Goal: Task Accomplishment & Management: Use online tool/utility

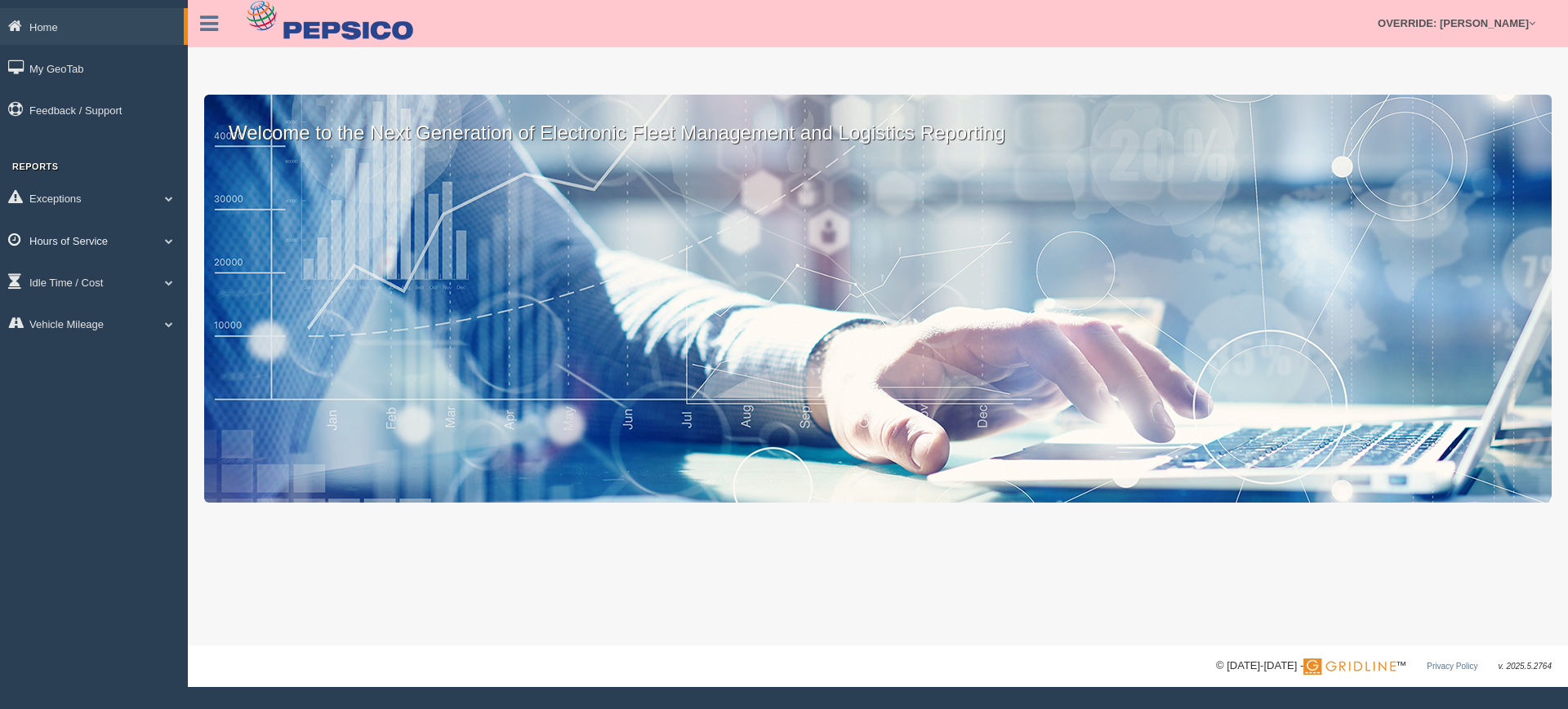
click at [106, 237] on link "Hours of Service" at bounding box center [94, 240] width 188 height 37
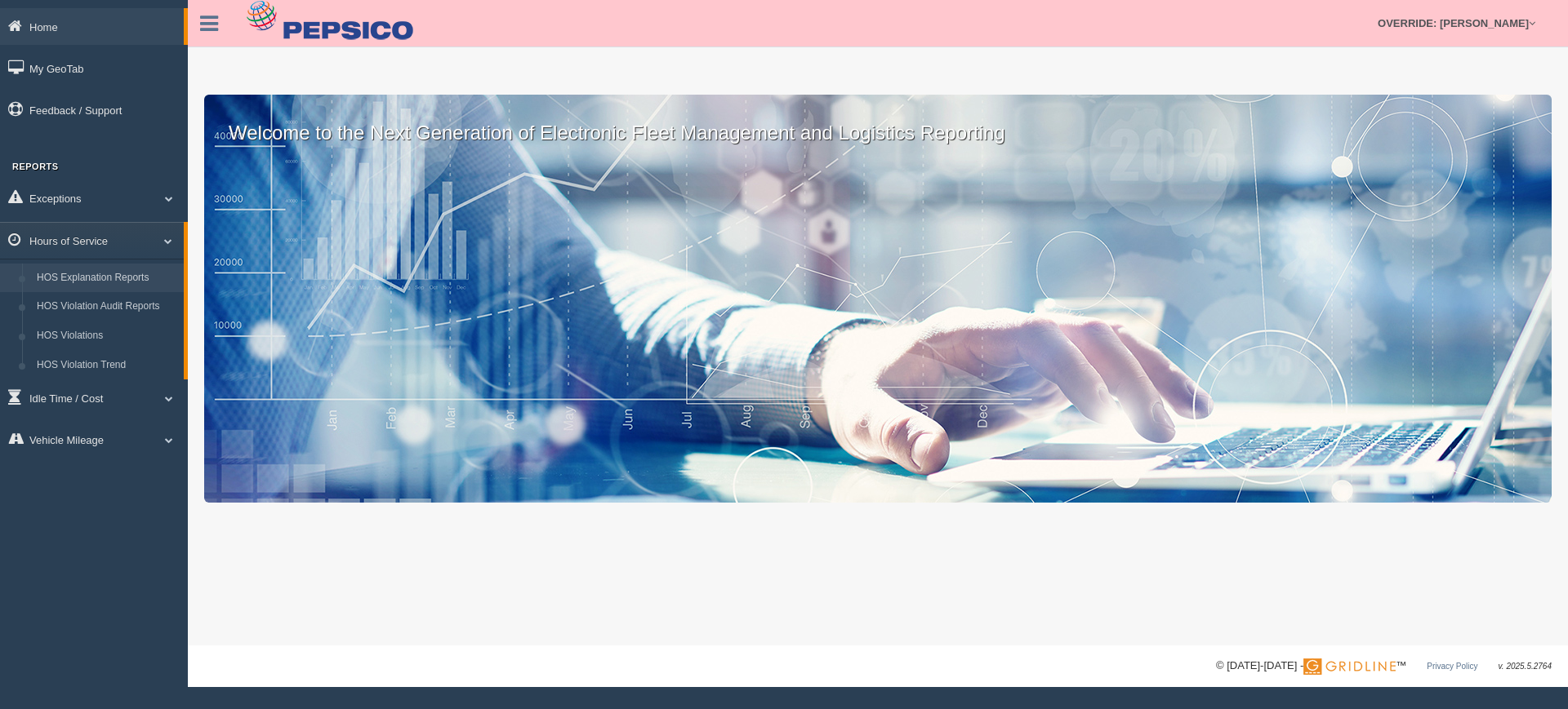
click at [114, 272] on link "HOS Explanation Reports" at bounding box center [107, 279] width 155 height 29
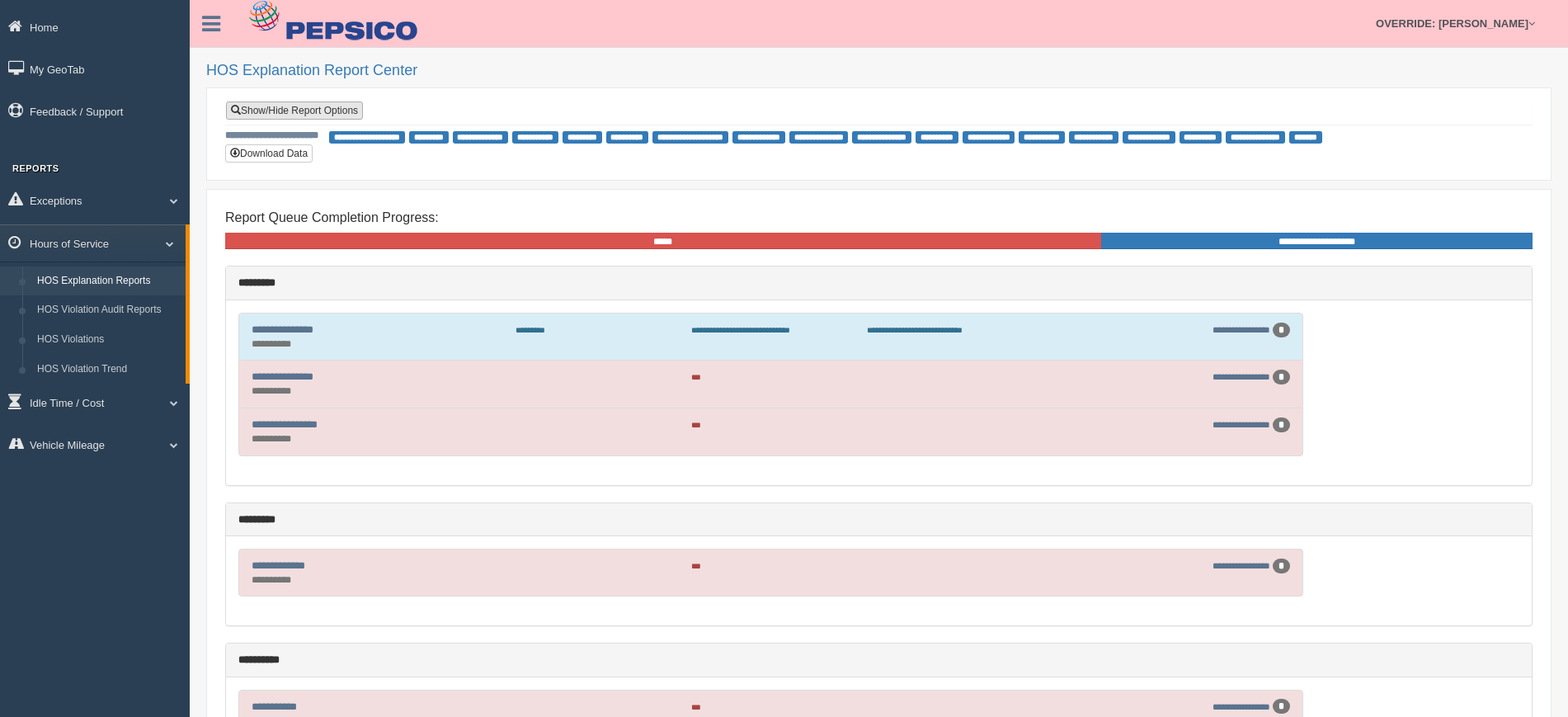
click at [300, 110] on link "Show/Hide Report Options" at bounding box center [294, 111] width 137 height 19
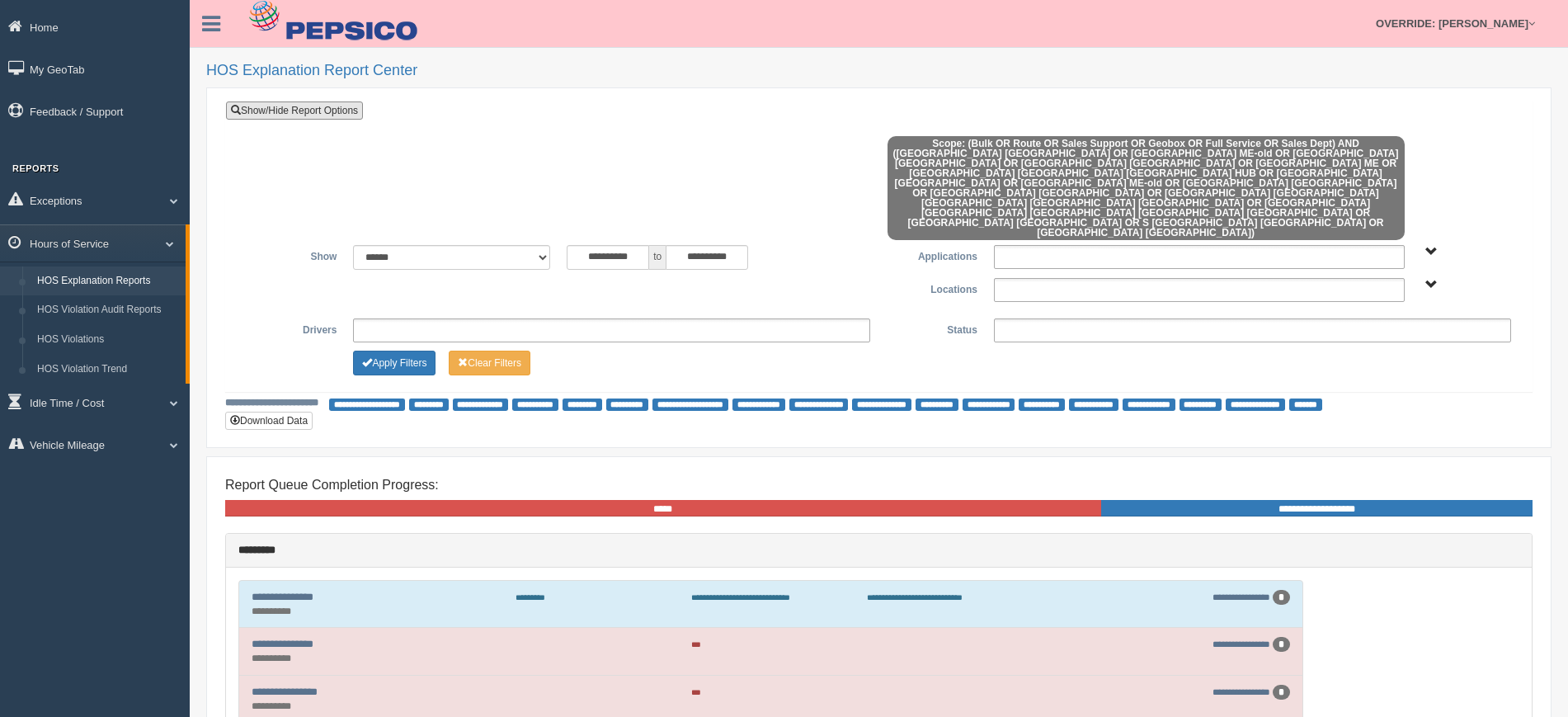
scroll to position [206, 0]
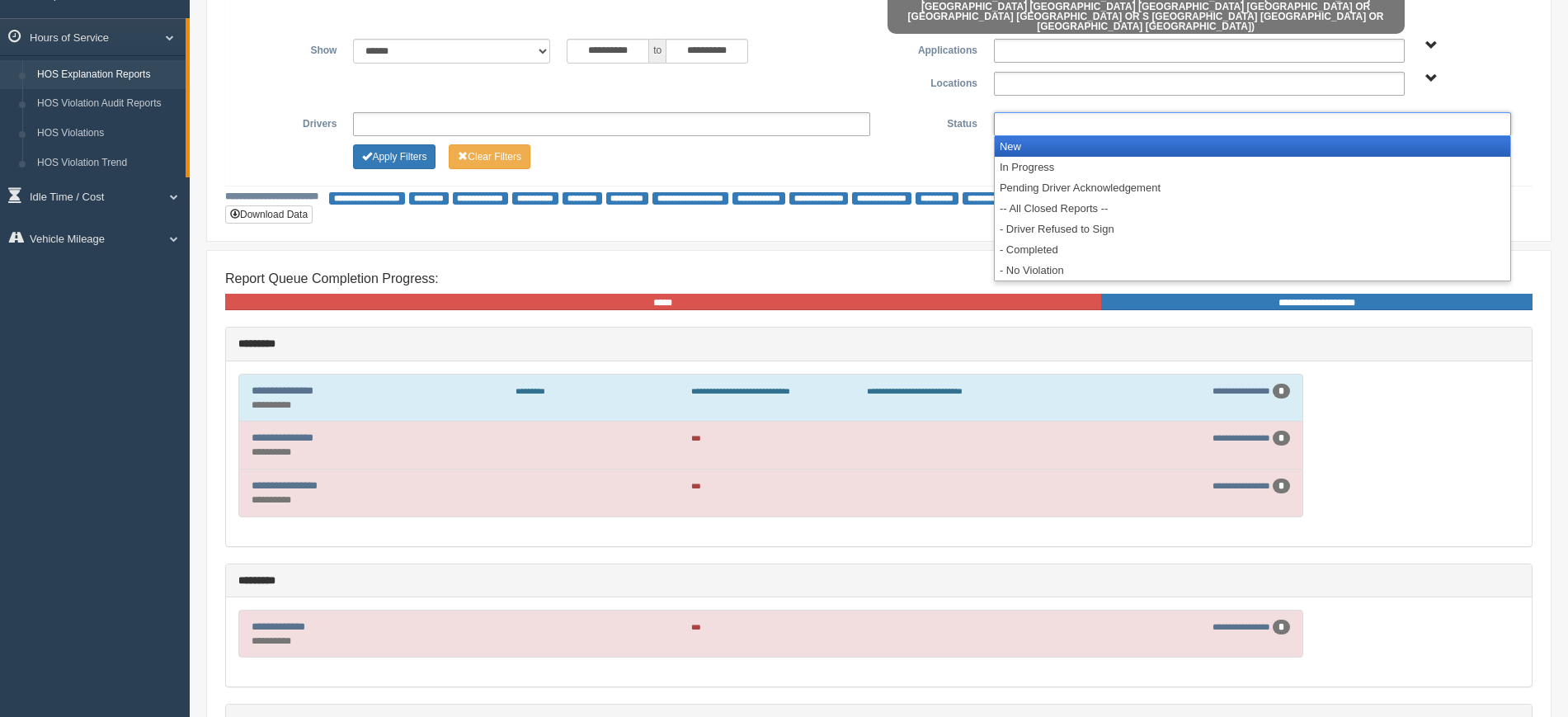
click at [1034, 113] on ul at bounding box center [1252, 125] width 517 height 24
click at [1036, 136] on li "New" at bounding box center [1252, 146] width 516 height 20
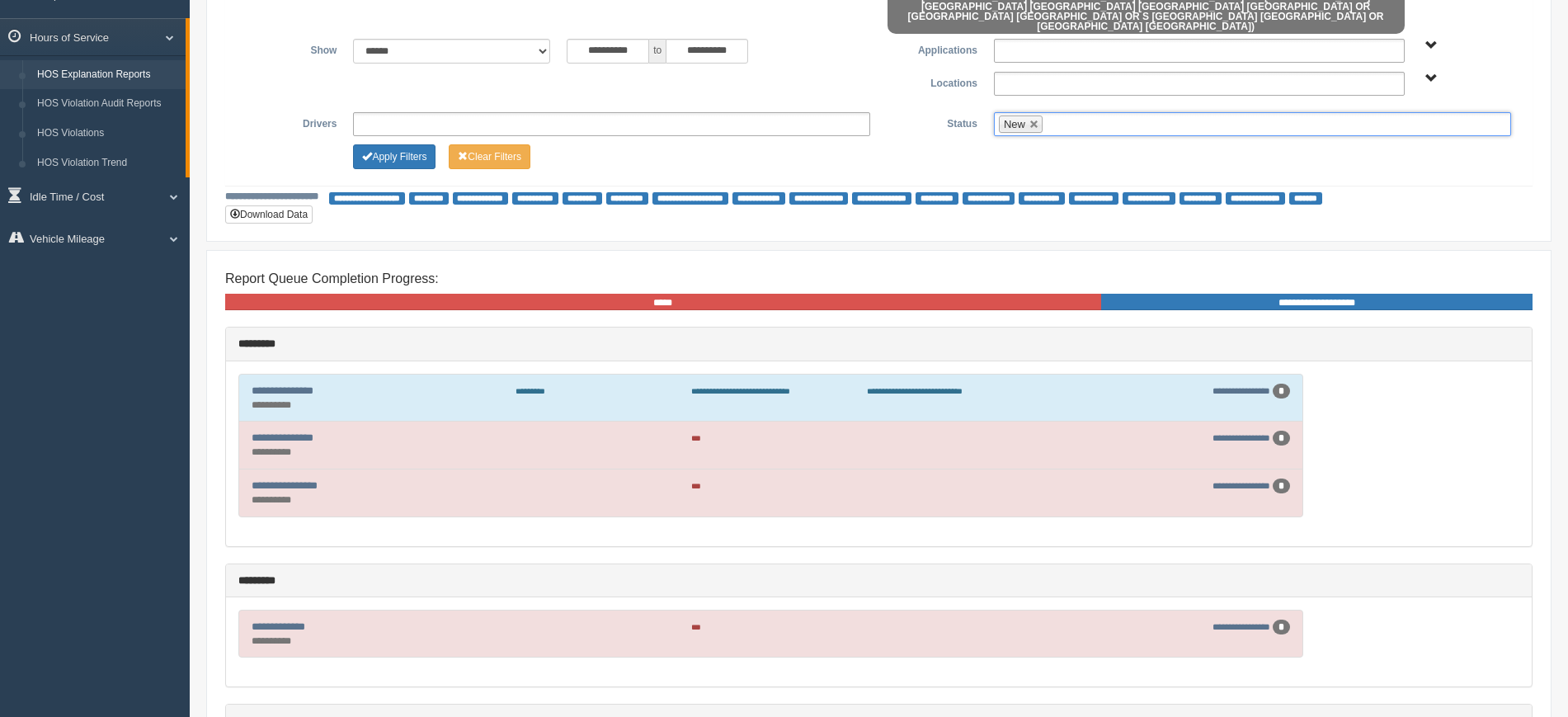
click at [1073, 113] on ul "New" at bounding box center [1252, 125] width 517 height 24
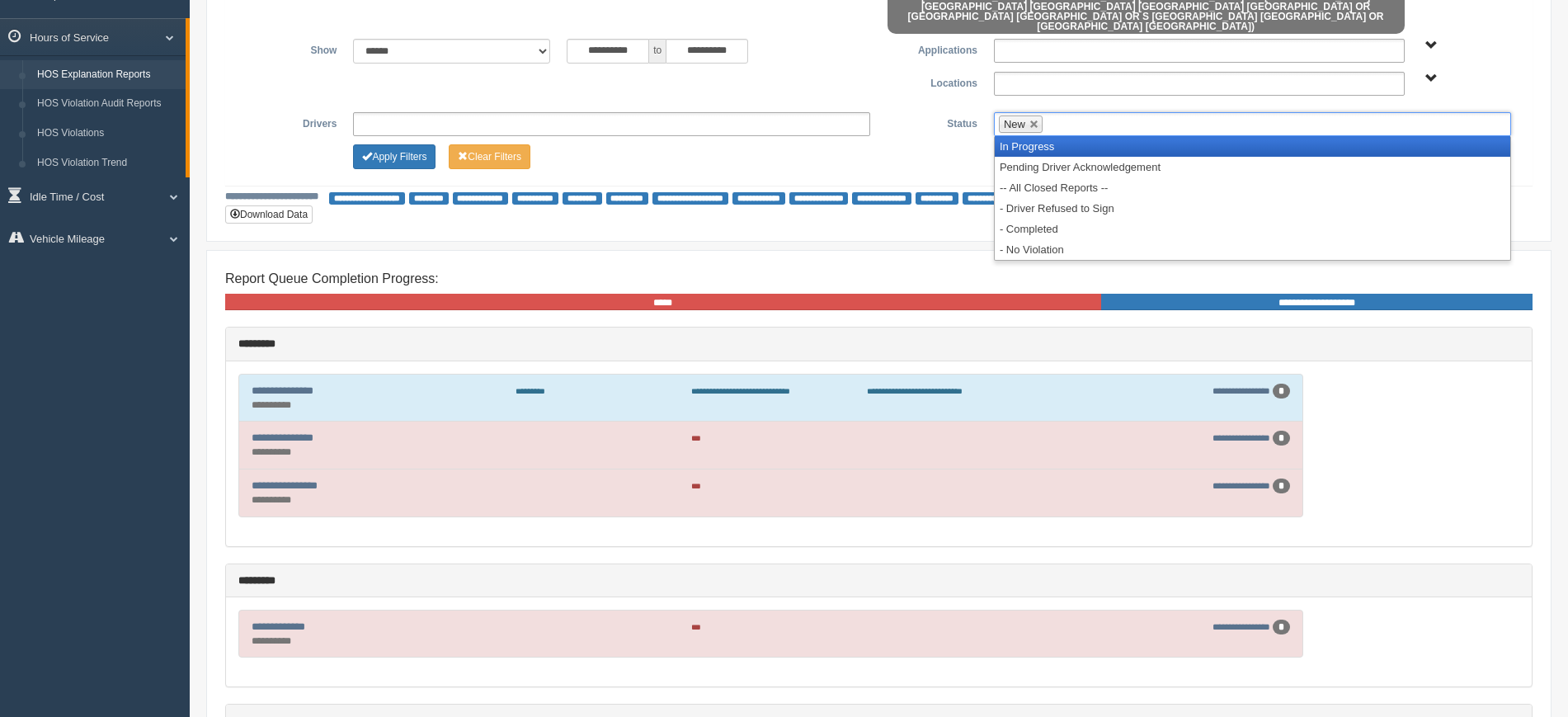
click at [1049, 136] on li "In Progress" at bounding box center [1252, 146] width 516 height 20
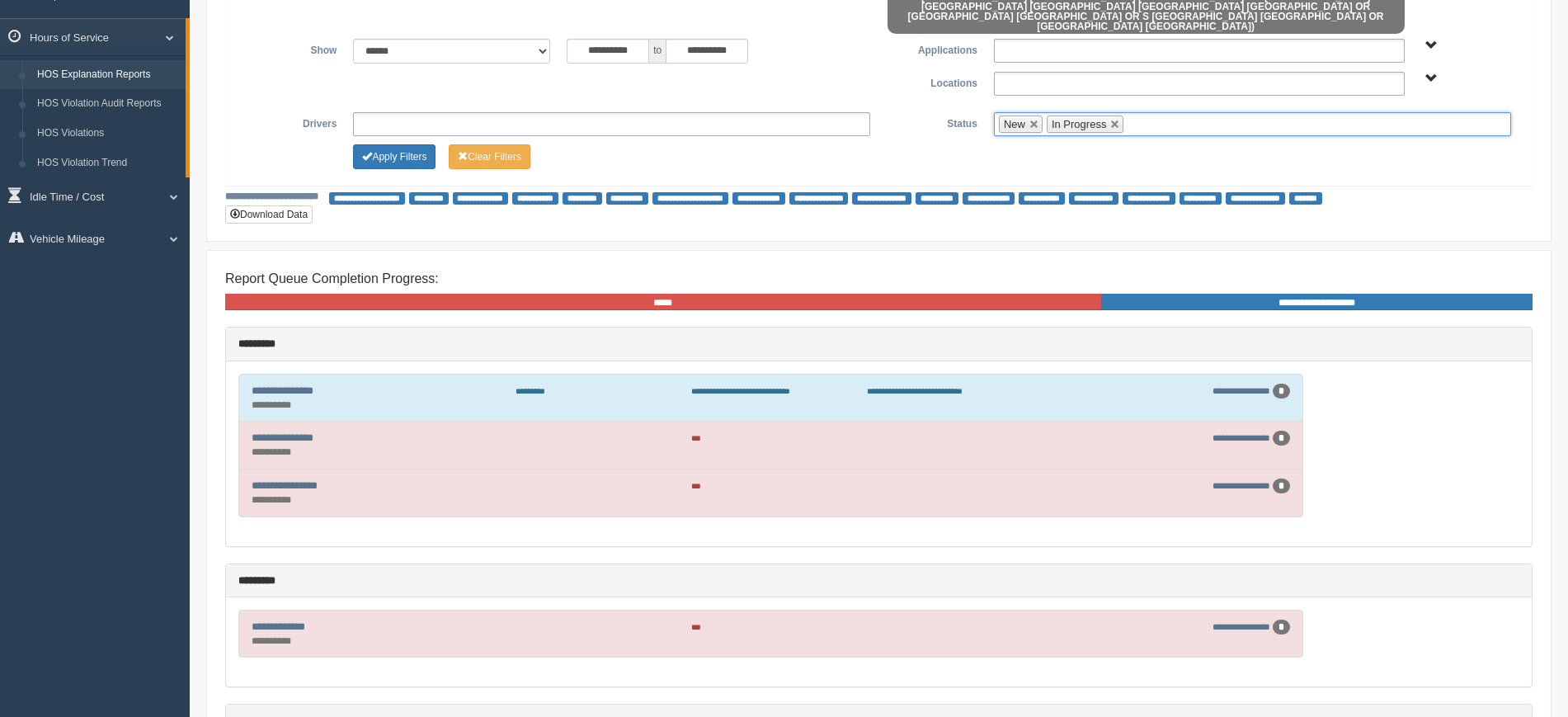
click at [1021, 118] on span "New" at bounding box center [1014, 124] width 21 height 12
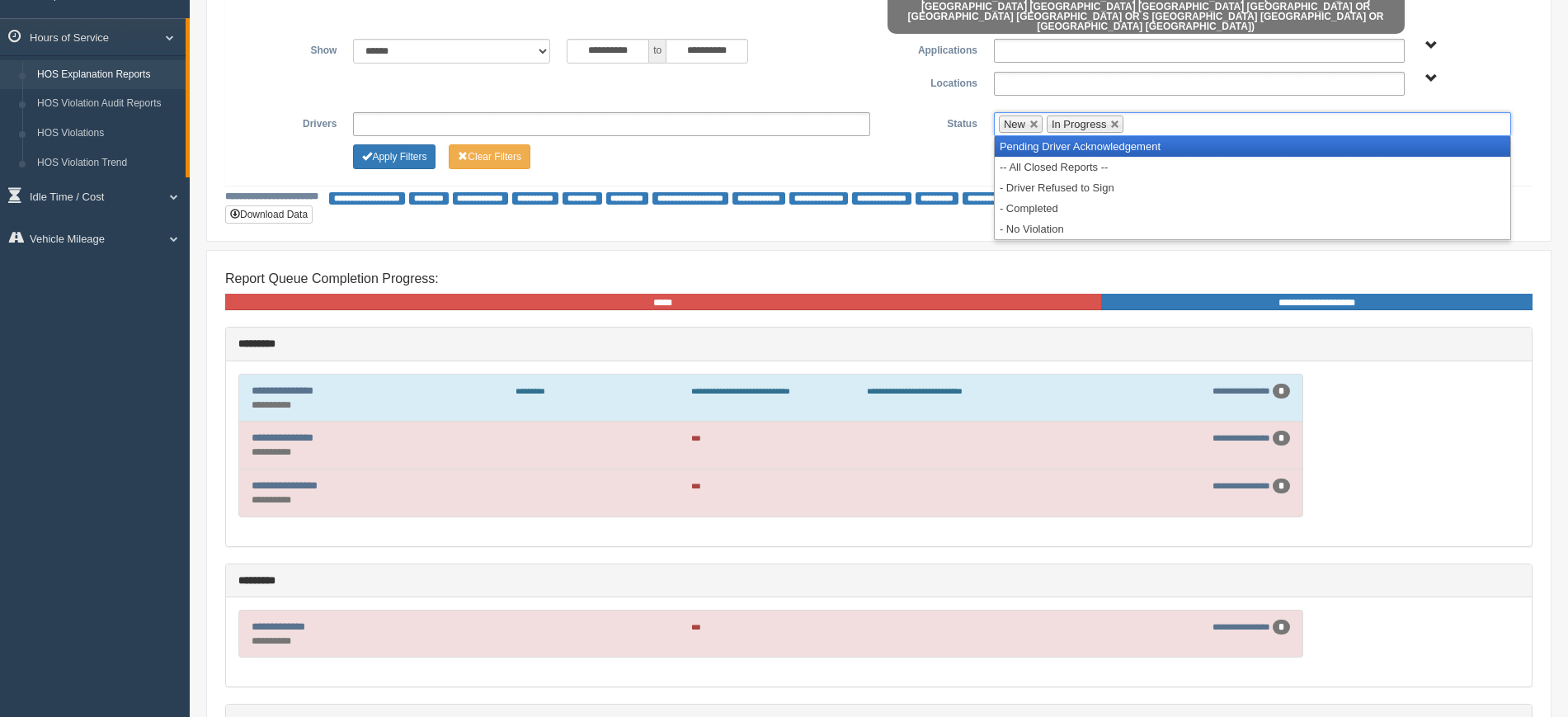
click at [1020, 136] on li "Pending Driver Acknowledgement" at bounding box center [1252, 146] width 516 height 20
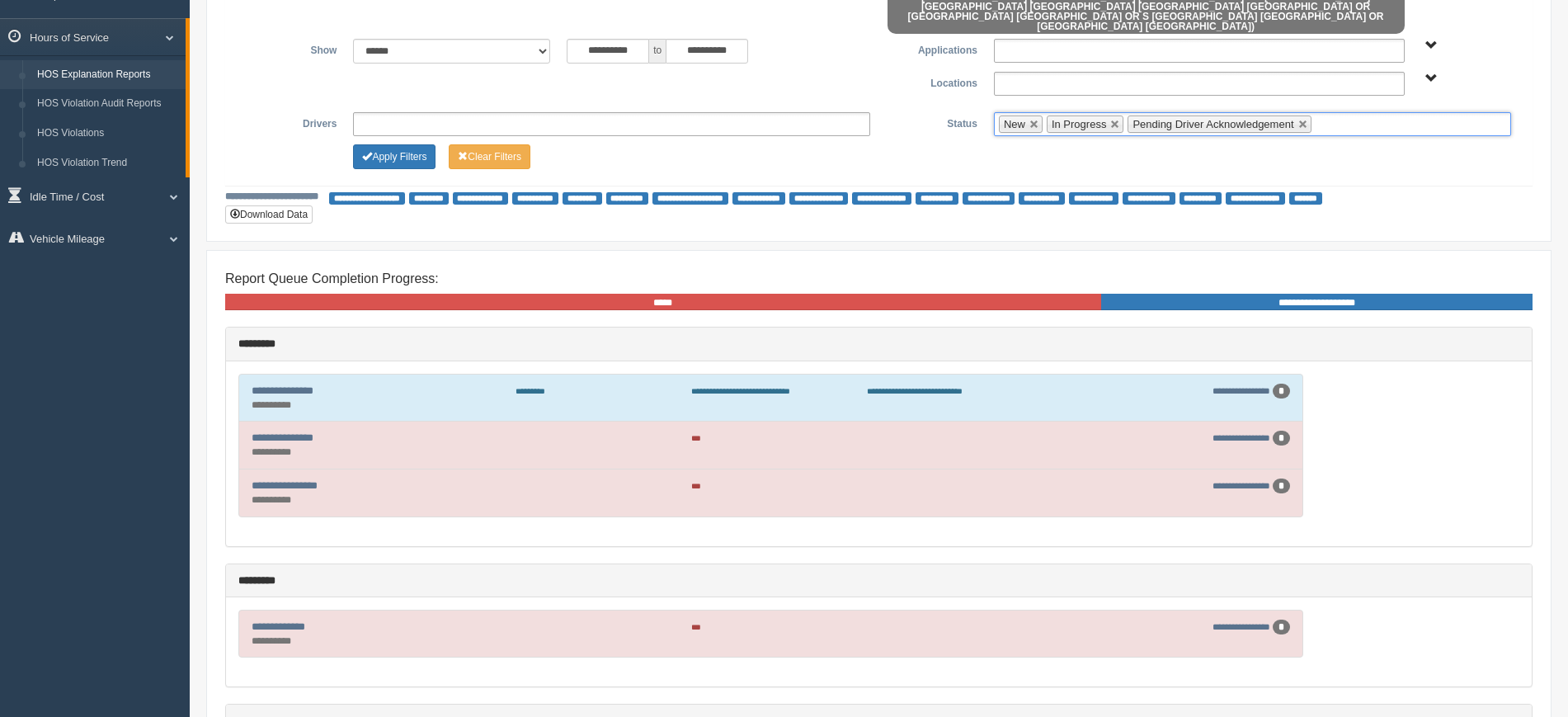
click at [1022, 118] on span "New" at bounding box center [1014, 124] width 21 height 12
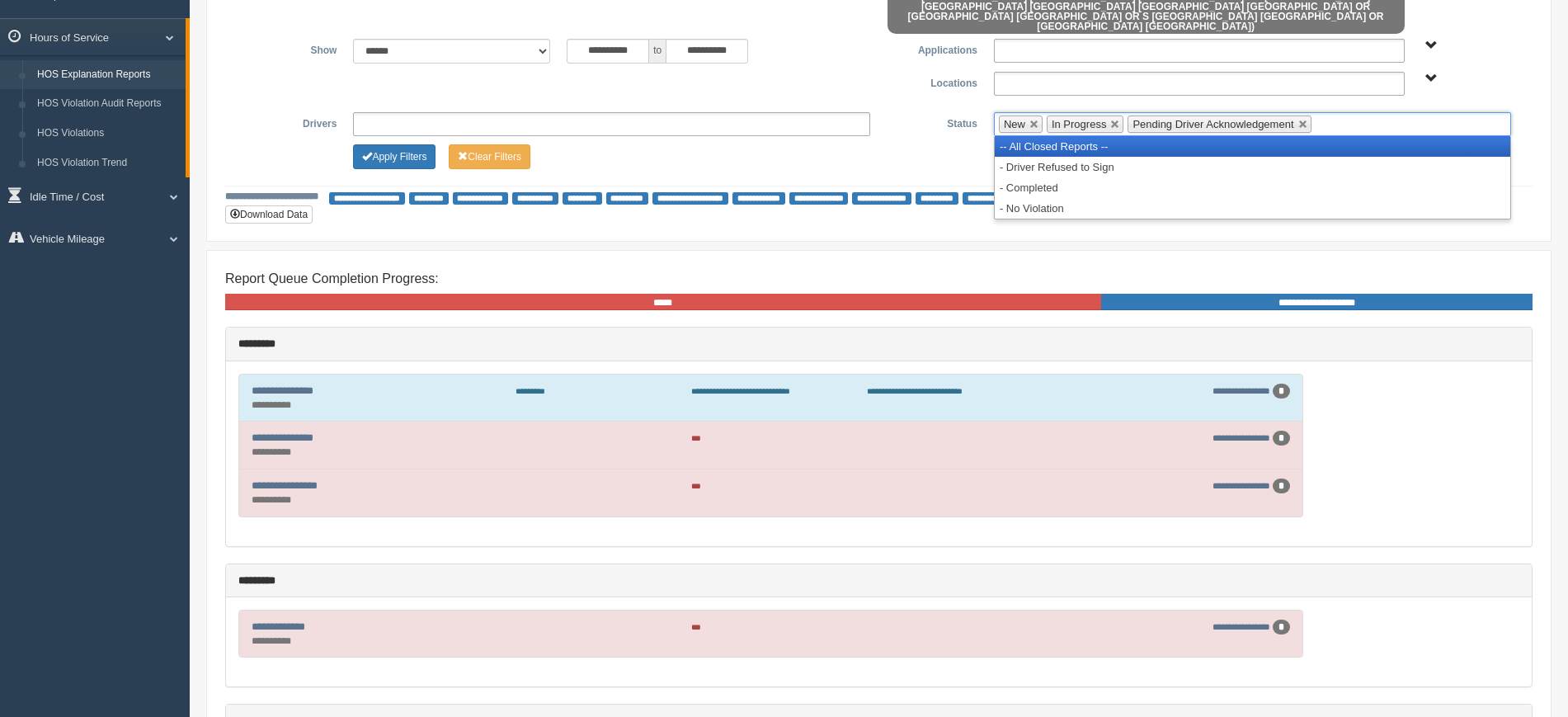
click at [1020, 136] on li "-- All Closed Reports --" at bounding box center [1252, 146] width 516 height 20
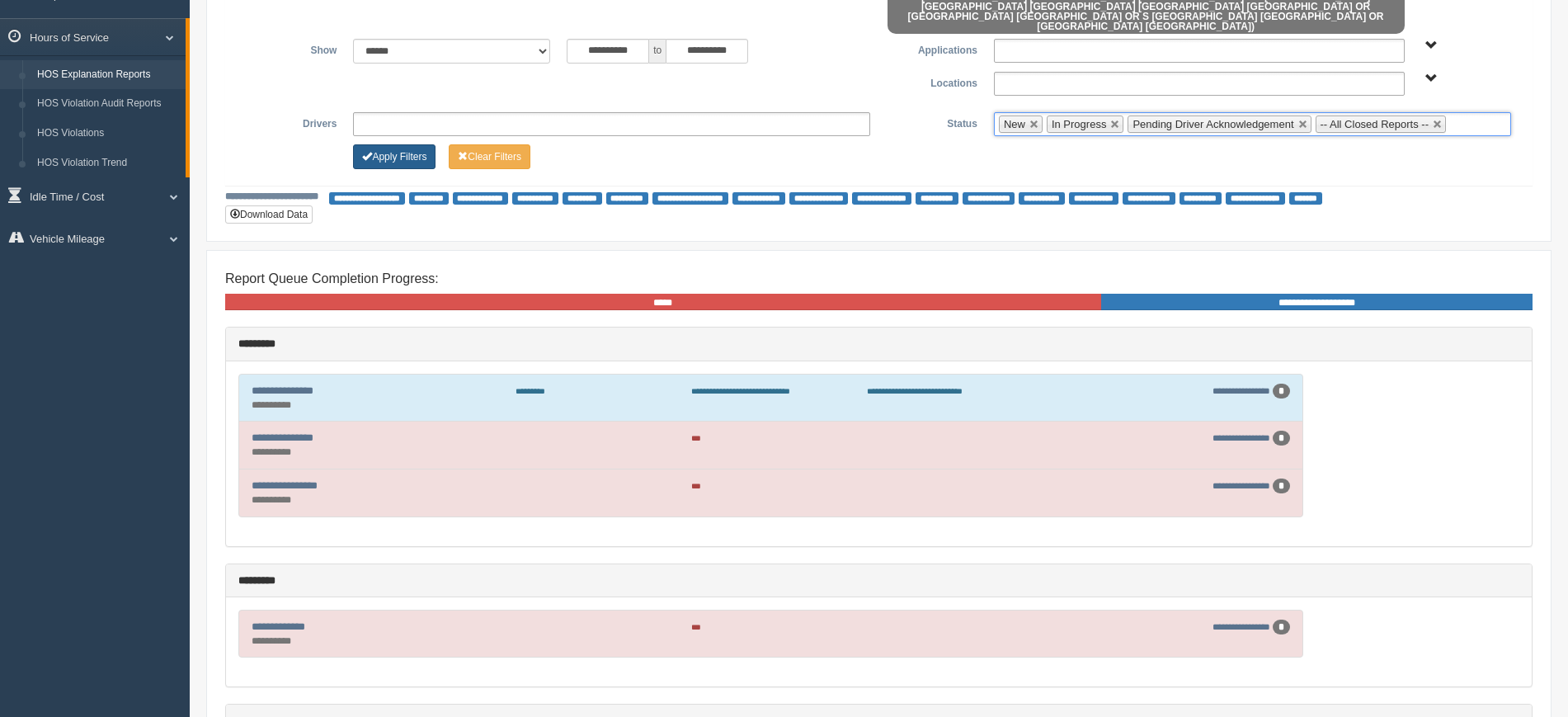
click at [401, 144] on button "Apply Filters" at bounding box center [394, 156] width 83 height 25
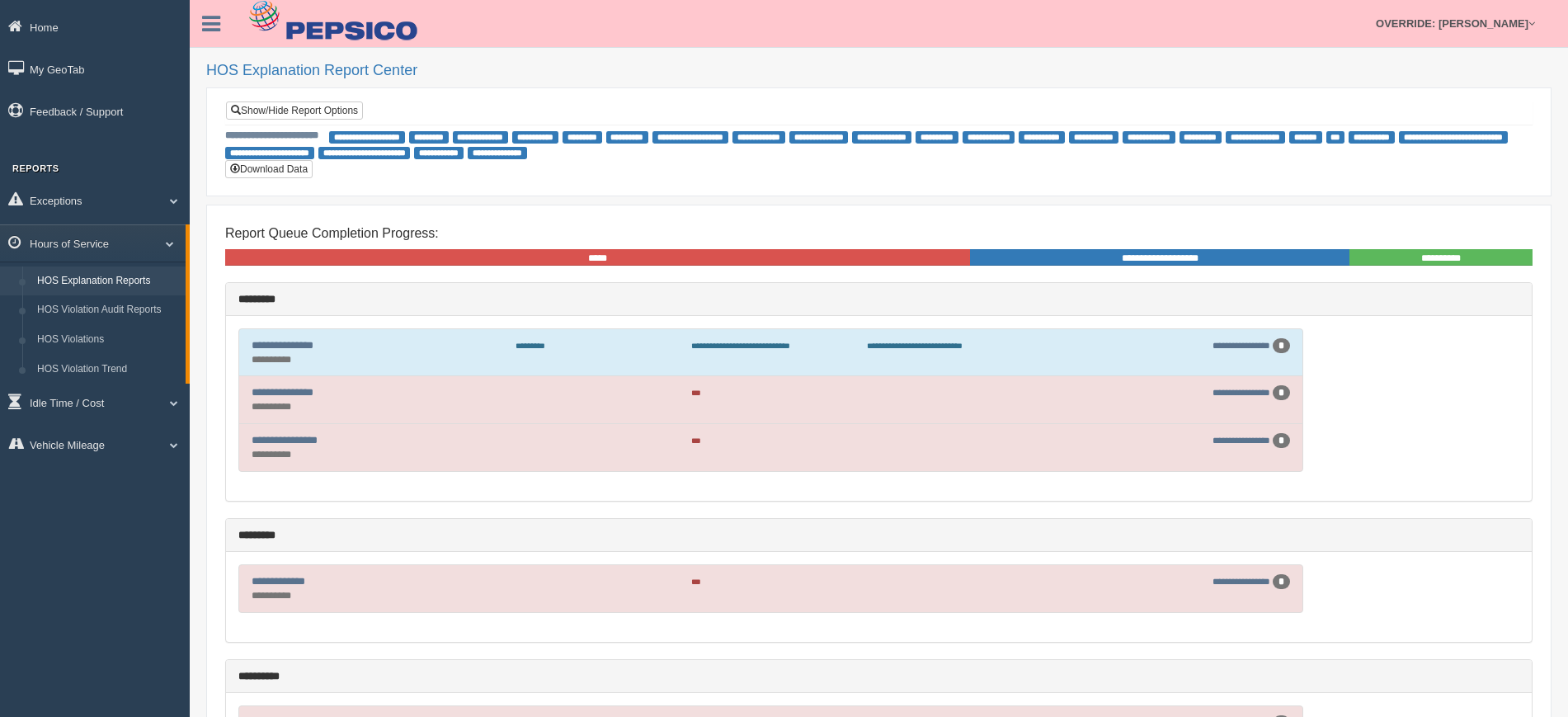
click at [347, 125] on div "**********" at bounding box center [878, 141] width 1308 height 82
click at [344, 121] on div "**********" at bounding box center [878, 113] width 1306 height 22
click at [342, 113] on link "Show/Hide Report Options" at bounding box center [294, 111] width 137 height 19
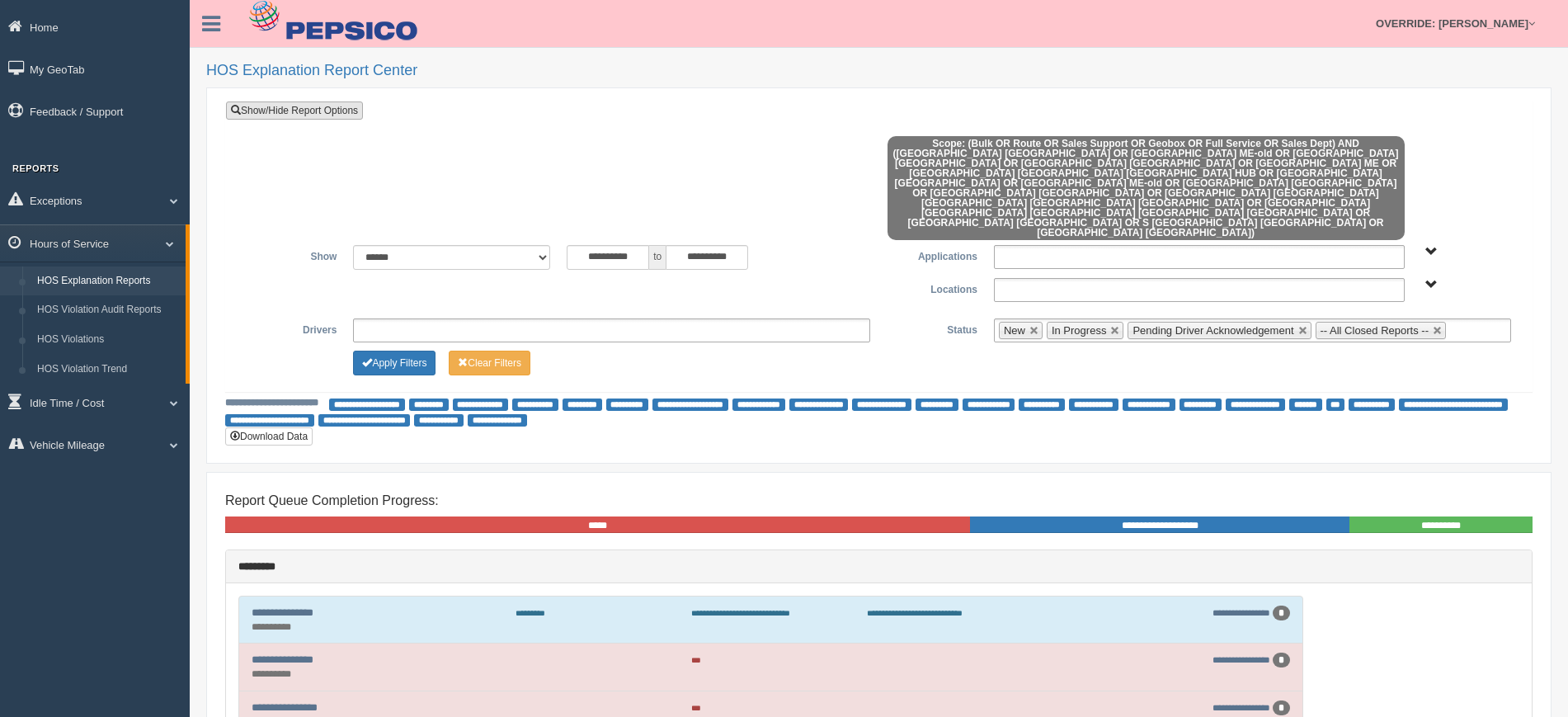
click at [342, 113] on link "Show/Hide Report Options" at bounding box center [294, 111] width 137 height 19
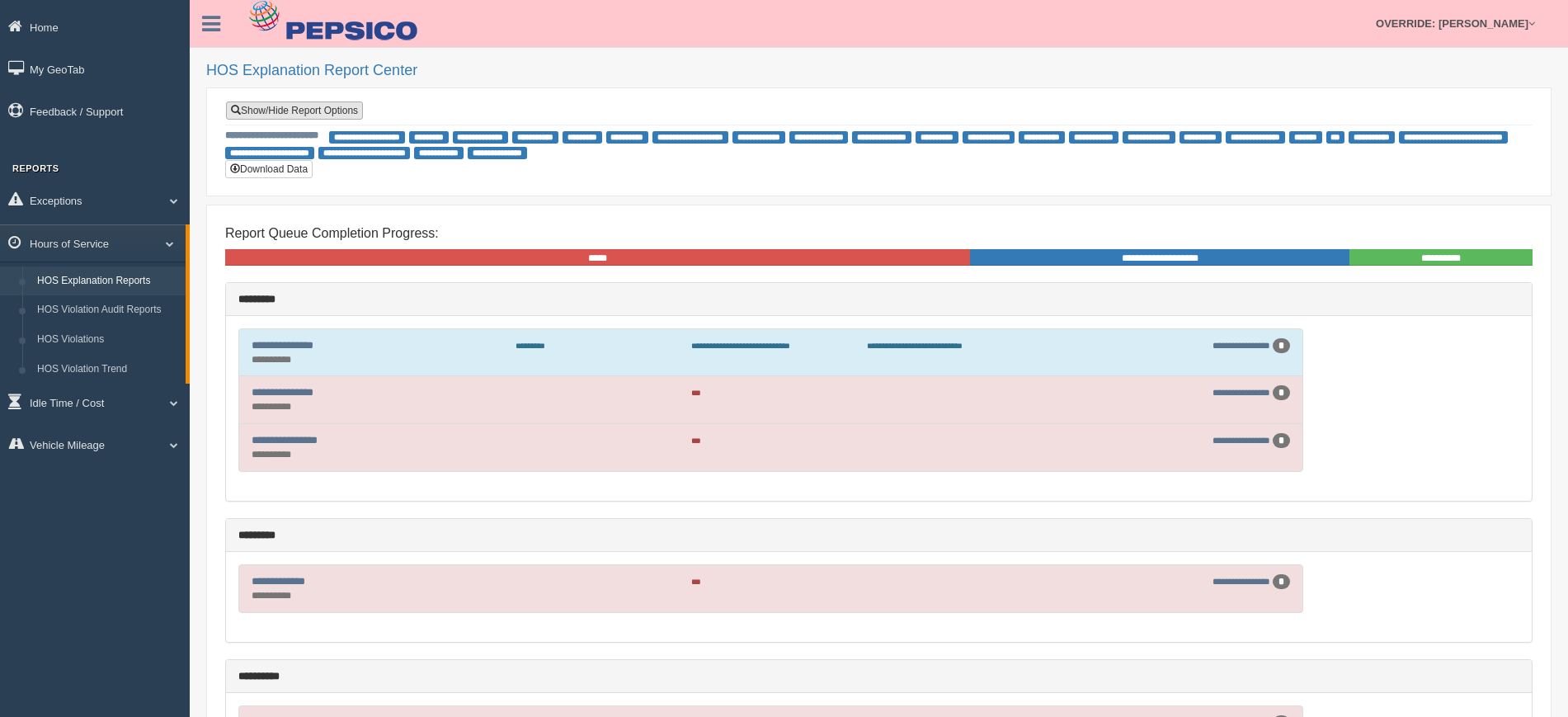
click at [296, 106] on link "Show/Hide Report Options" at bounding box center [294, 111] width 137 height 19
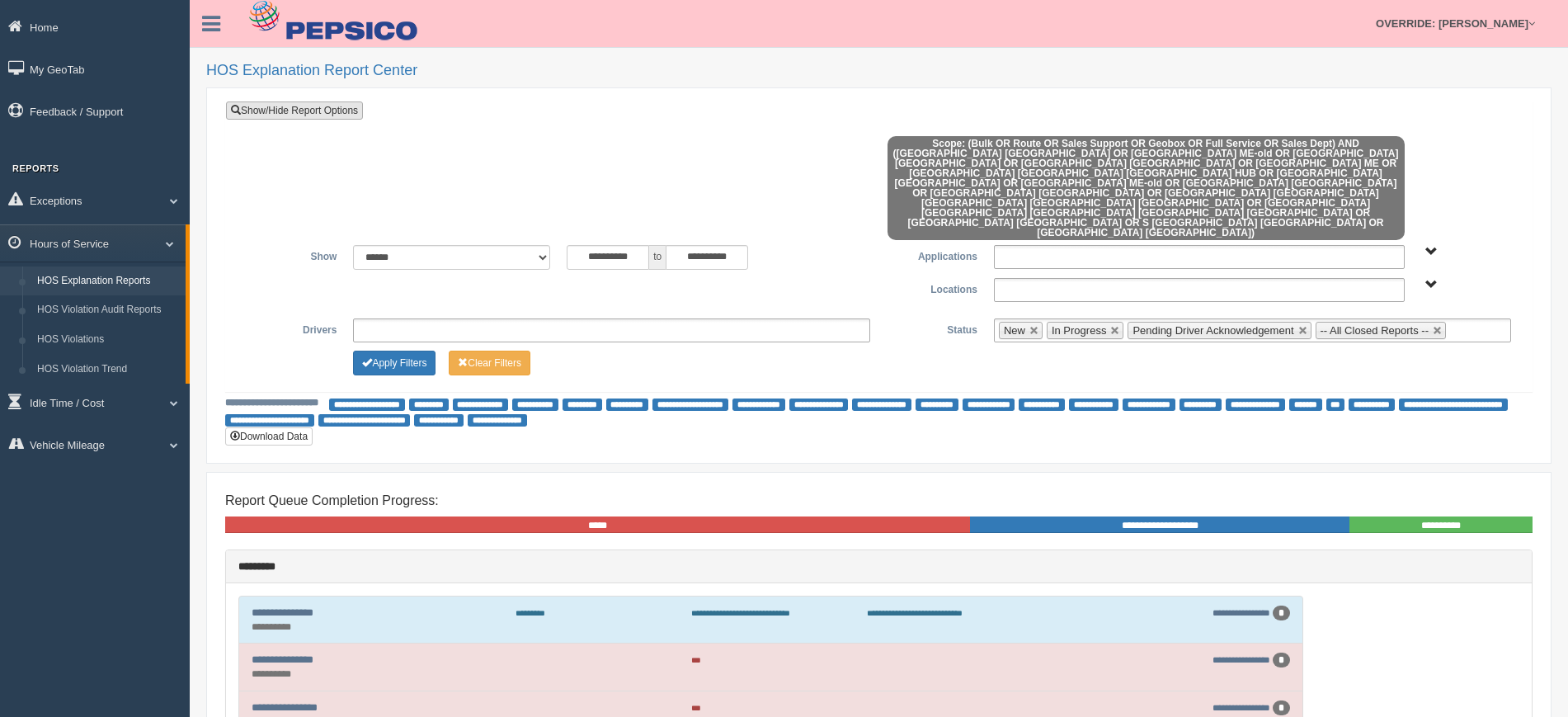
click at [296, 106] on link "Show/Hide Report Options" at bounding box center [294, 111] width 137 height 19
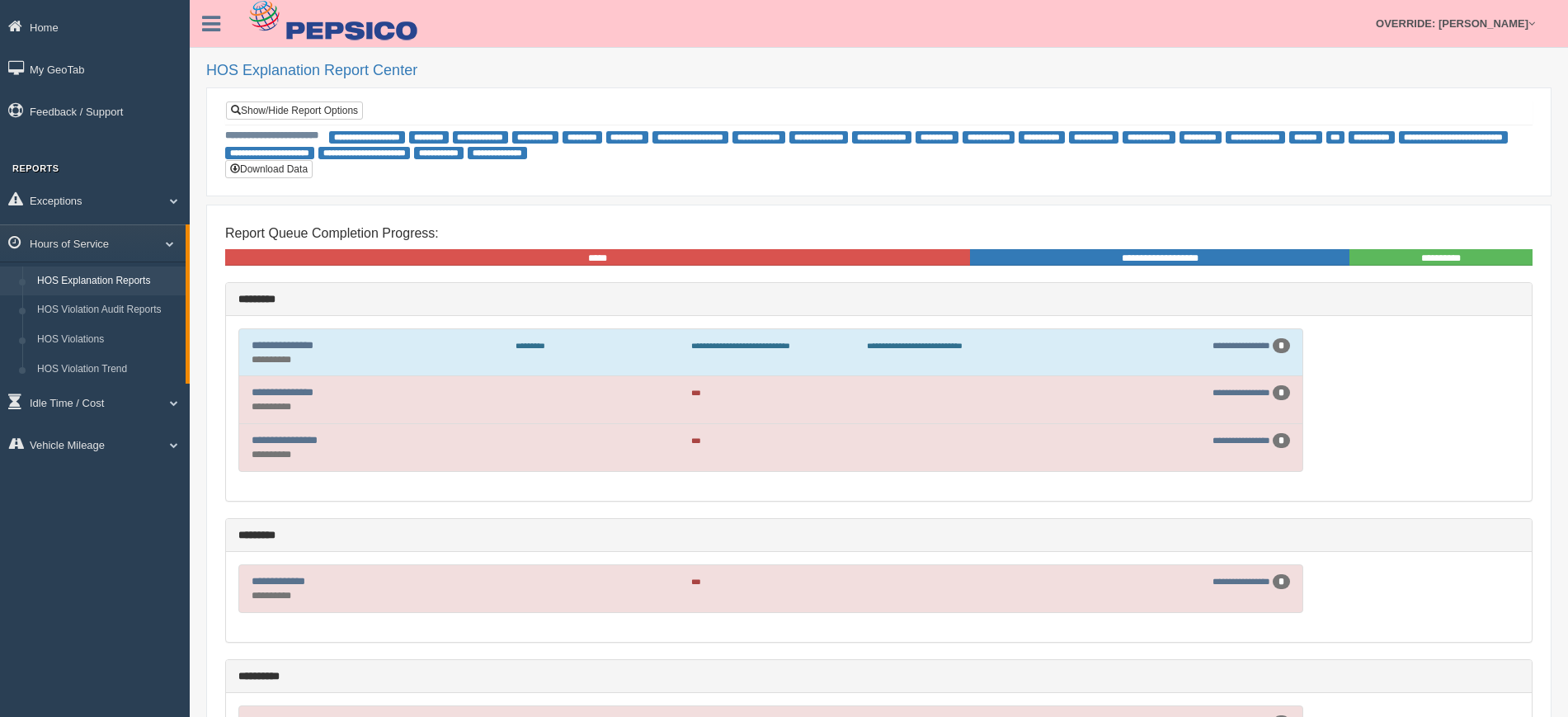
click at [773, 158] on div "**********" at bounding box center [878, 144] width 1308 height 32
